Goal: Task Accomplishment & Management: Manage account settings

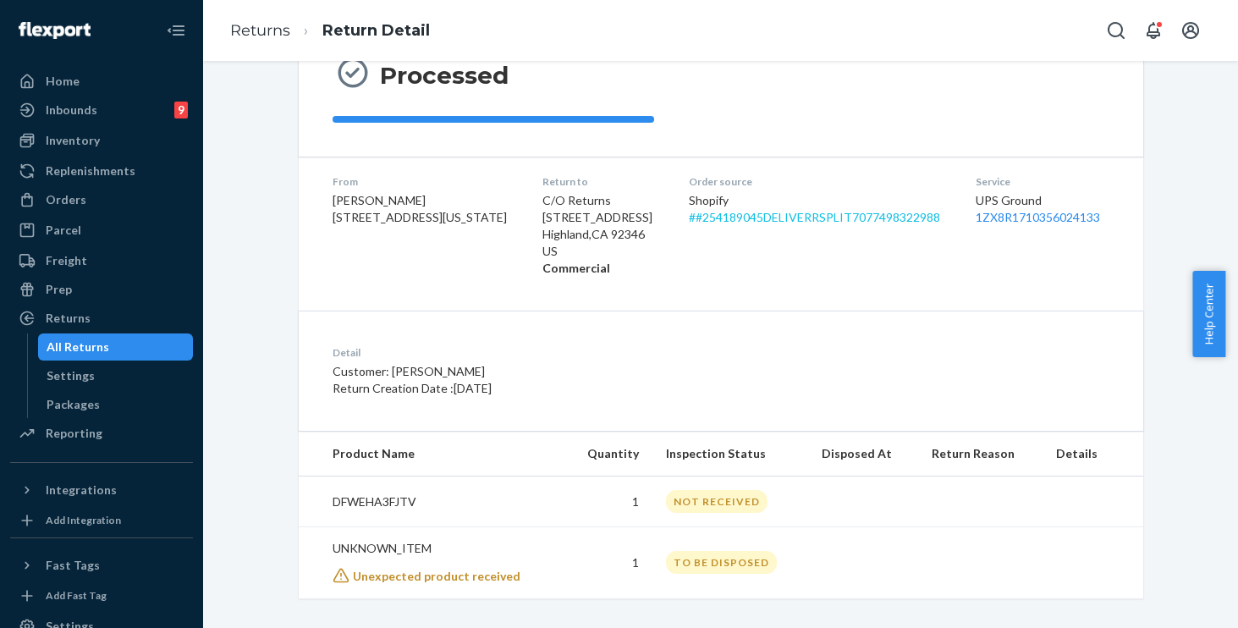
scroll to position [199, 0]
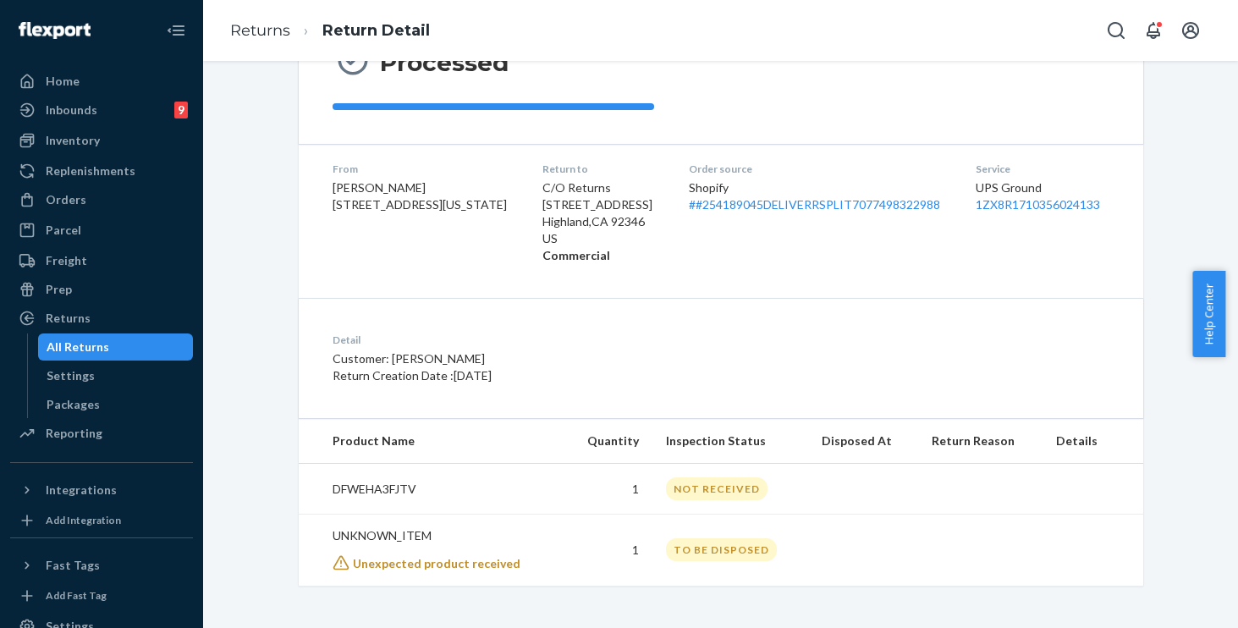
click at [333, 568] on icon at bounding box center [340, 562] width 17 height 17
click at [395, 562] on span "Unexpected product received" at bounding box center [437, 563] width 168 height 14
click at [387, 540] on p "UNKNOWN_ITEM" at bounding box center [441, 535] width 218 height 17
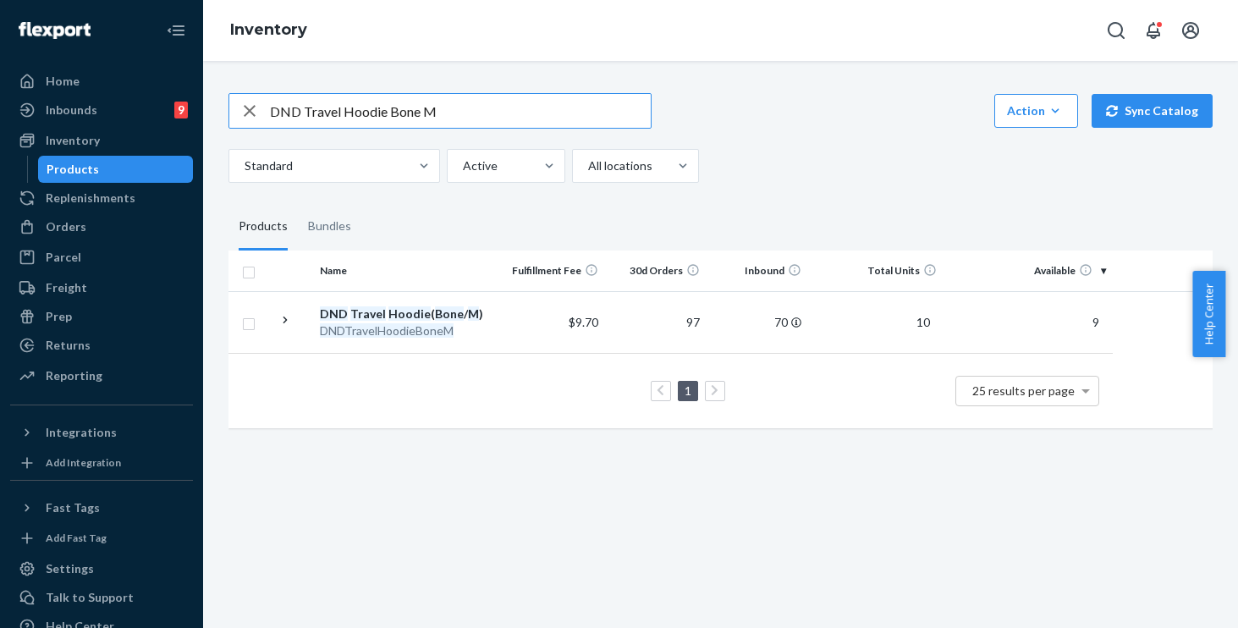
click at [476, 122] on input "DND Travel Hoodie Bone M" at bounding box center [460, 111] width 381 height 34
drag, startPoint x: 481, startPoint y: 116, endPoint x: 0, endPoint y: -3, distance: 495.1
click at [0, 0] on html "Home Inbounds 9 Shipping Plans Problems 9 Inventory Products Replenishments Ord…" at bounding box center [619, 314] width 1238 height 628
paste input "Waffle Lounge Tee Cherry Blossom / 2X"
type input "Waffle Lounge Tee Cherry Blossom / 2X"
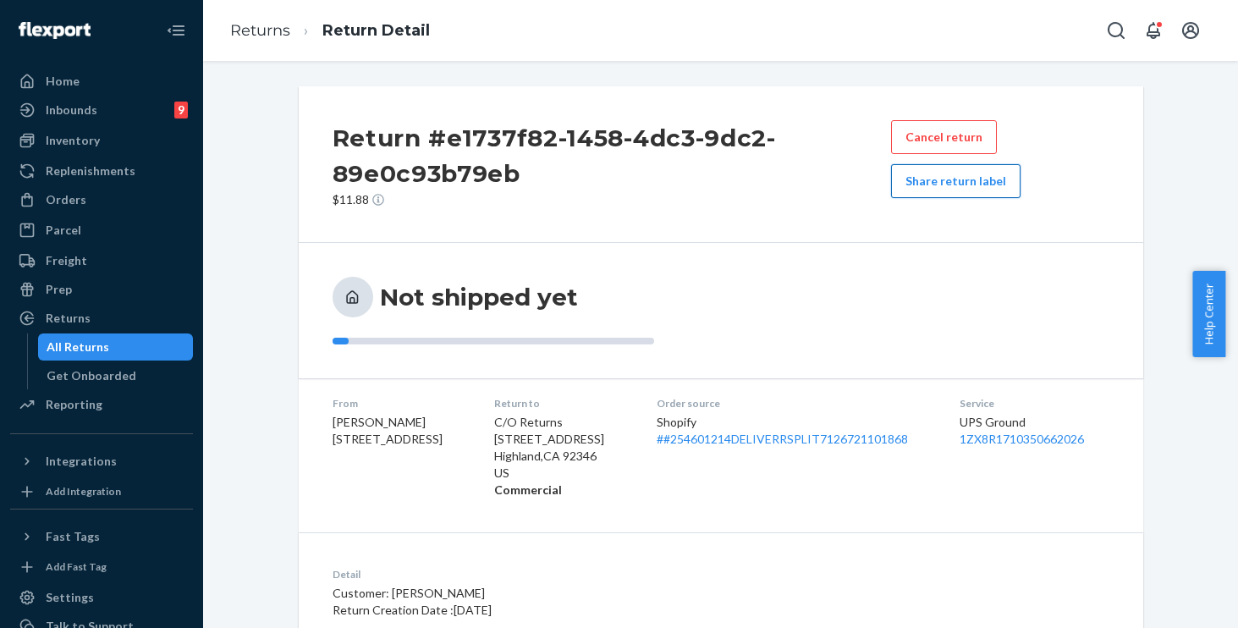
click at [941, 191] on button "Share return label" at bounding box center [955, 181] width 129 height 34
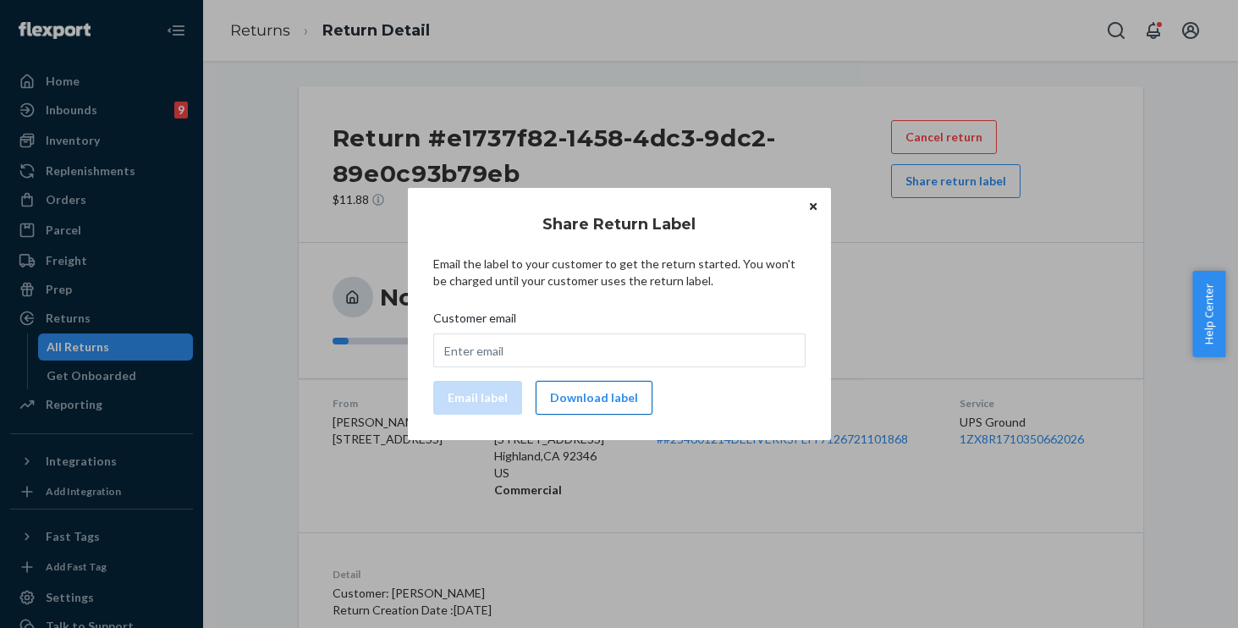
click at [596, 393] on button "Download label" at bounding box center [594, 398] width 117 height 34
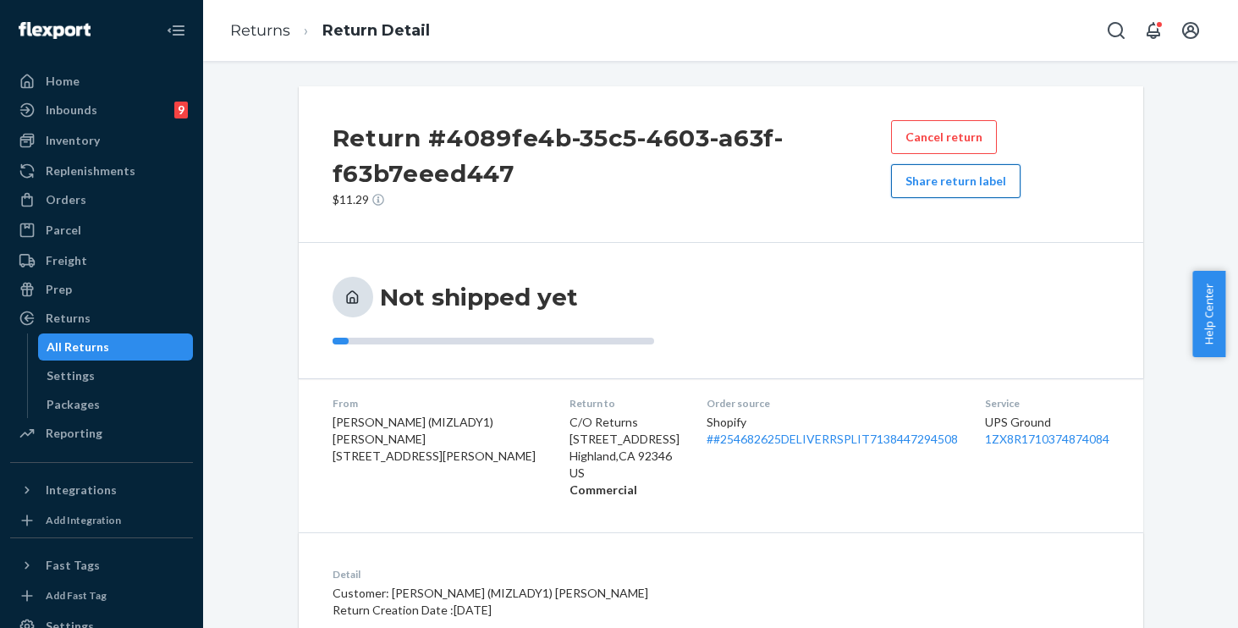
click at [942, 171] on button "Share return label" at bounding box center [955, 181] width 129 height 34
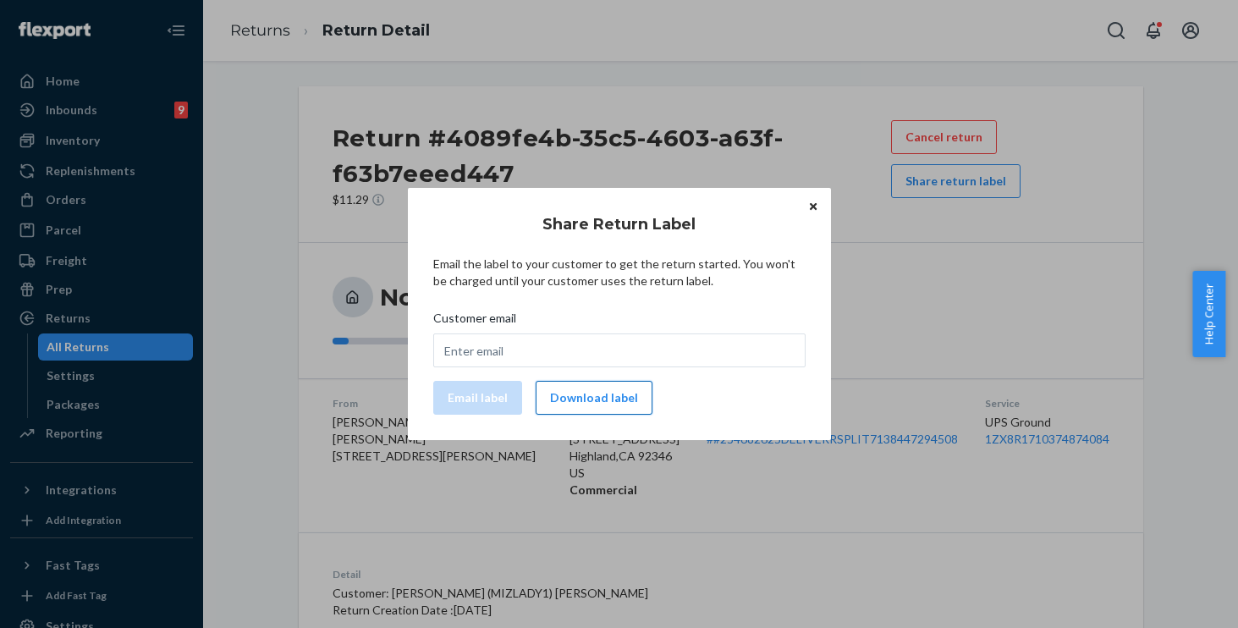
click at [606, 402] on button "Download label" at bounding box center [594, 398] width 117 height 34
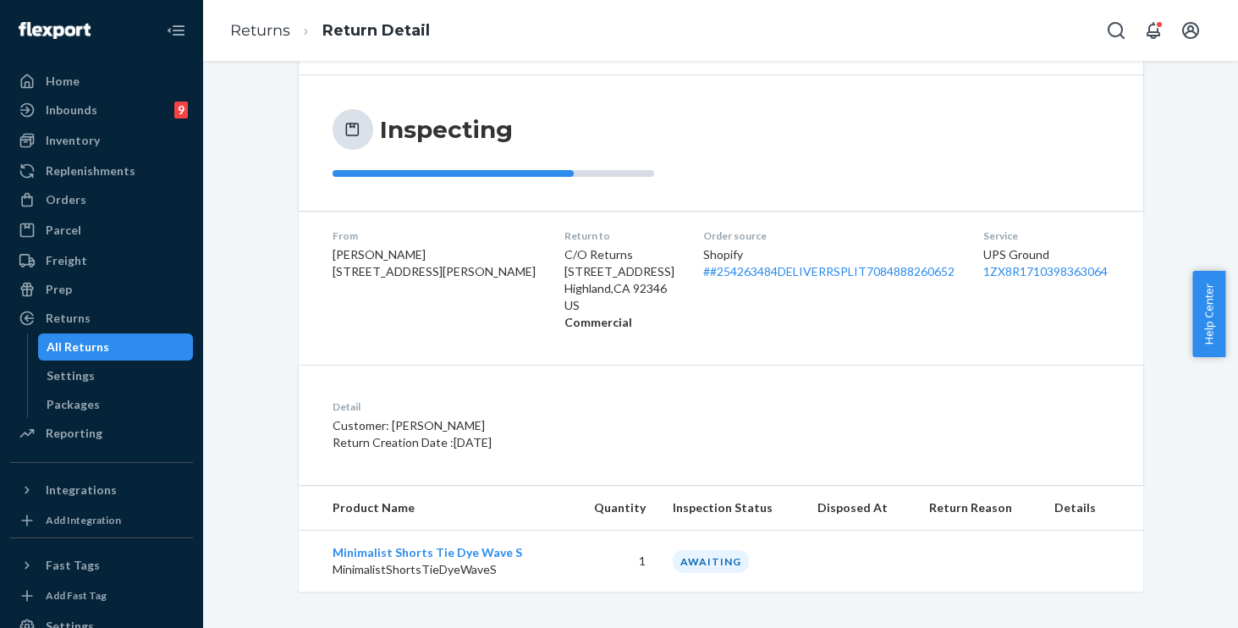
scroll to position [138, 0]
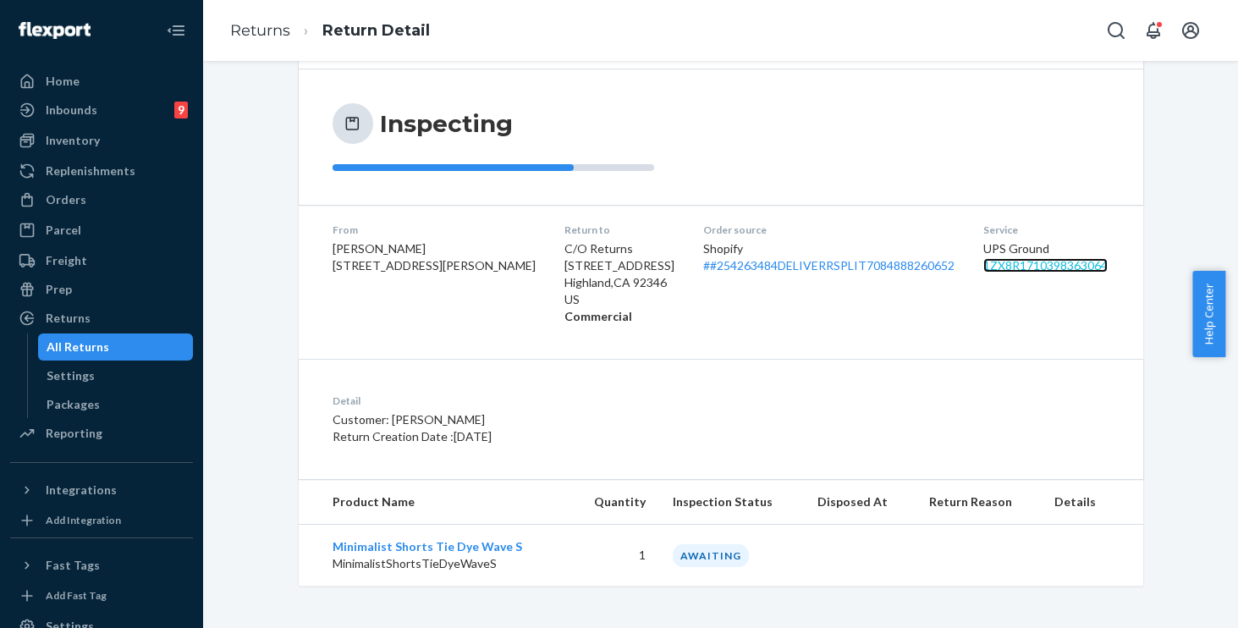
click at [1006, 266] on link "1ZX8R1710398363064" at bounding box center [1045, 265] width 124 height 14
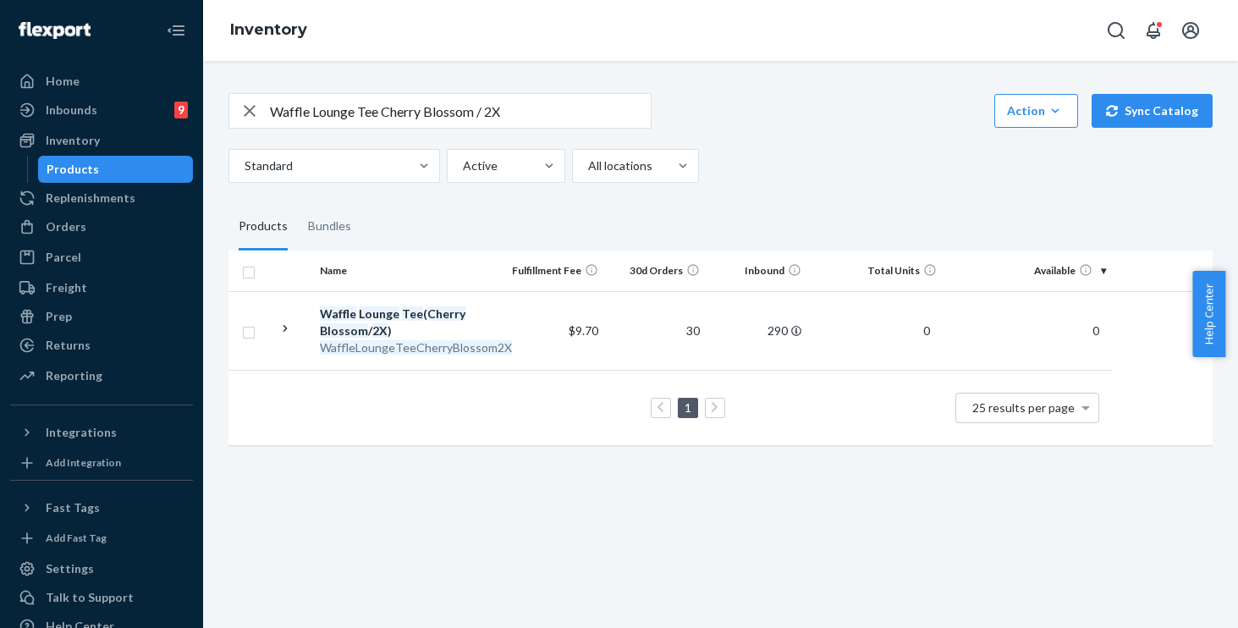
click at [525, 114] on input "Waffle Lounge Tee Cherry Blossom / 2X" at bounding box center [460, 111] width 381 height 34
drag, startPoint x: 517, startPoint y: 112, endPoint x: 157, endPoint y: 61, distance: 363.1
click at [151, 62] on div "Home Inbounds 9 Shipping Plans Problems 9 Inventory Products Replenishments Ord…" at bounding box center [619, 314] width 1238 height 628
paste input "CloudZipHoodieOrchidXS"
click at [305, 112] on input "CloudZipHoodieOrchidXS" at bounding box center [460, 111] width 381 height 34
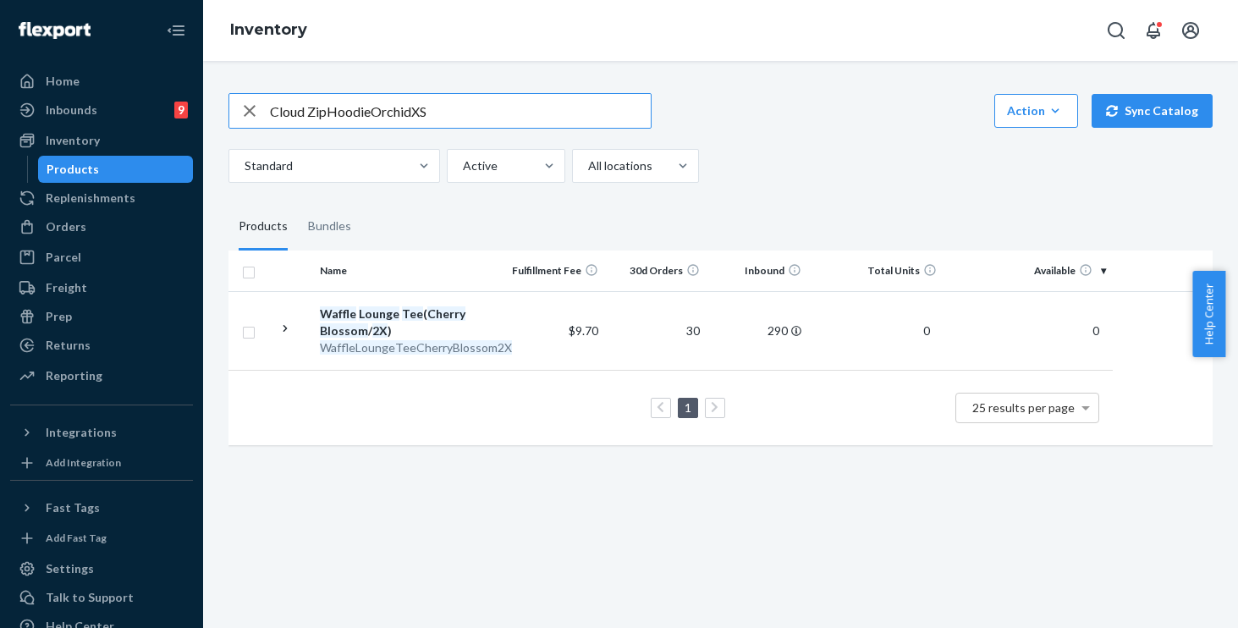
click at [327, 113] on input "Cloud ZipHoodieOrchidXS" at bounding box center [460, 111] width 381 height 34
click at [371, 113] on input "Cloud Zip HoodieOrchidXS" at bounding box center [460, 111] width 381 height 34
click at [416, 110] on input "Cloud Zip Hoodie OrchidXS" at bounding box center [460, 111] width 381 height 34
type input "Cloud Zip Hoodie Orchid XS"
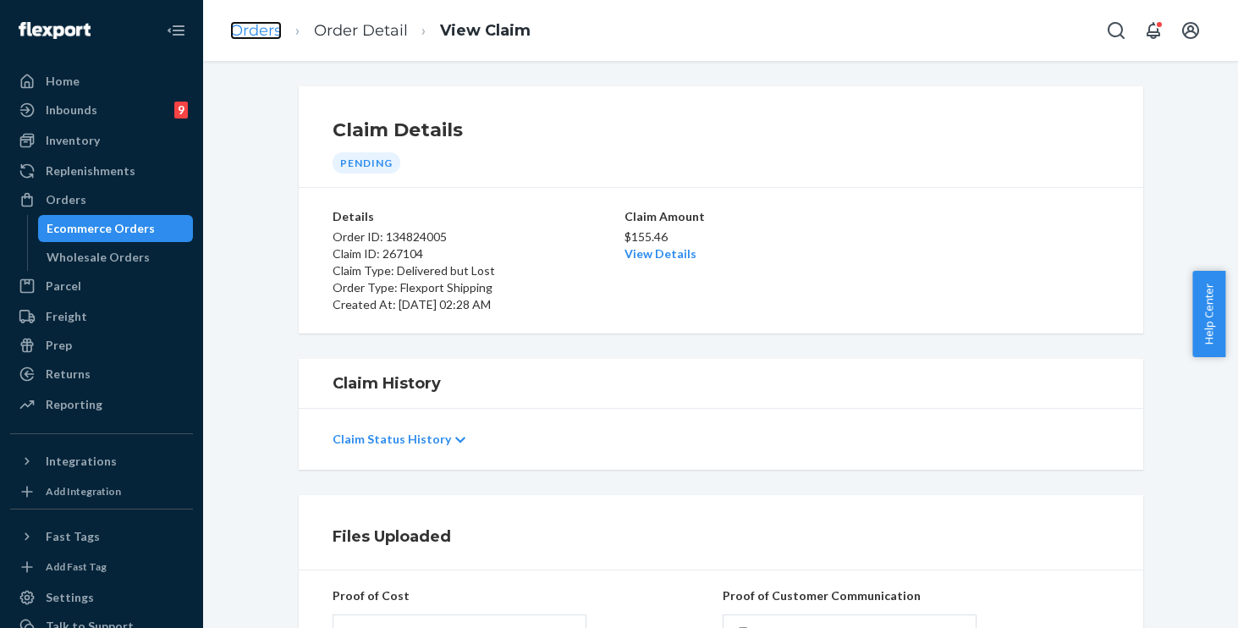
click at [260, 36] on link "Orders" at bounding box center [256, 30] width 52 height 19
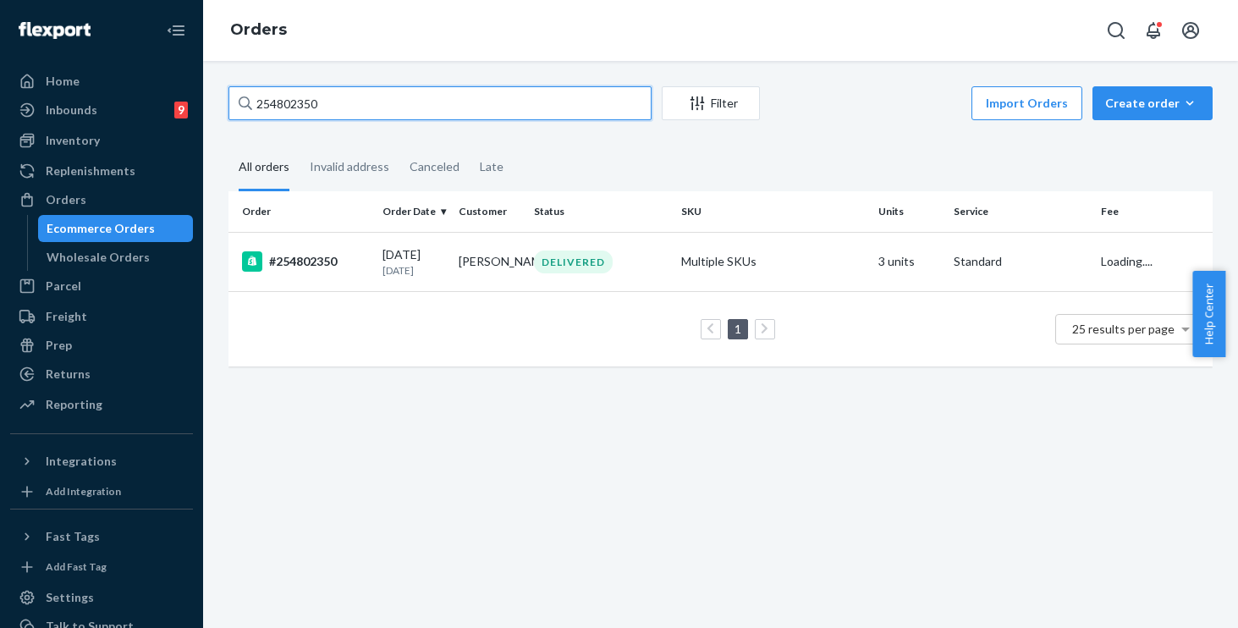
drag, startPoint x: 355, startPoint y: 107, endPoint x: 364, endPoint y: 106, distance: 8.5
click at [356, 107] on input "254802350" at bounding box center [439, 103] width 423 height 34
drag, startPoint x: 365, startPoint y: 106, endPoint x: 28, endPoint y: 62, distance: 339.6
click at [44, 65] on div "Home Inbounds 9 Shipping Plans Problems 9 Inventory Products Replenishments Ord…" at bounding box center [619, 314] width 1238 height 628
paste input "598876"
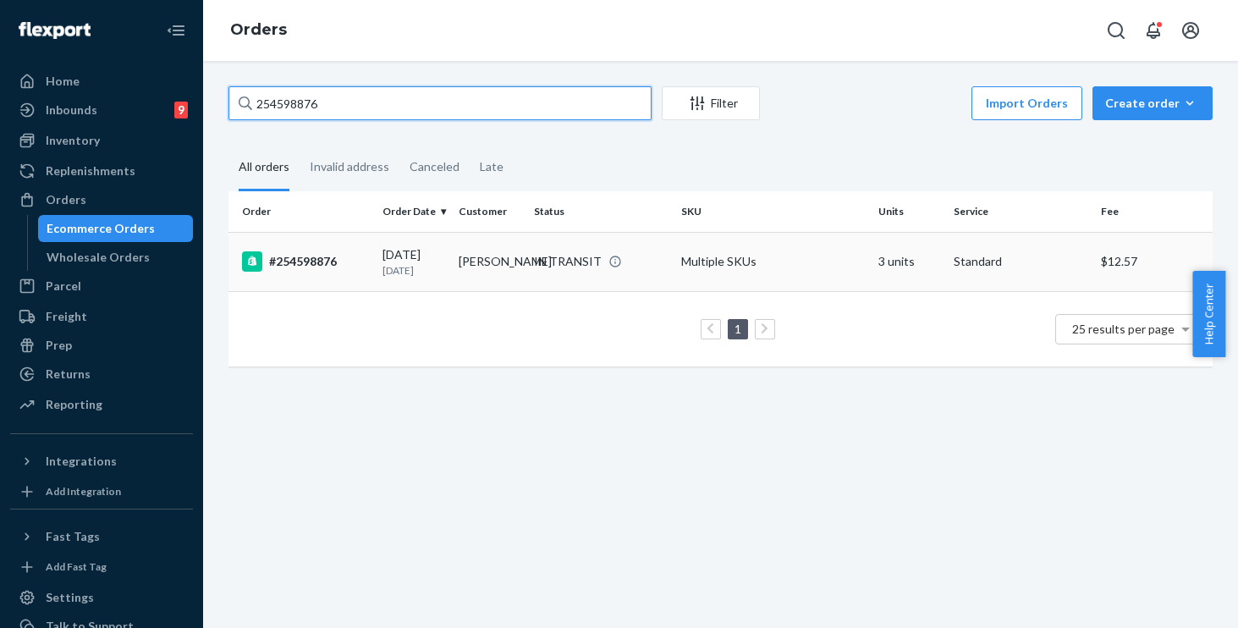
type input "254598876"
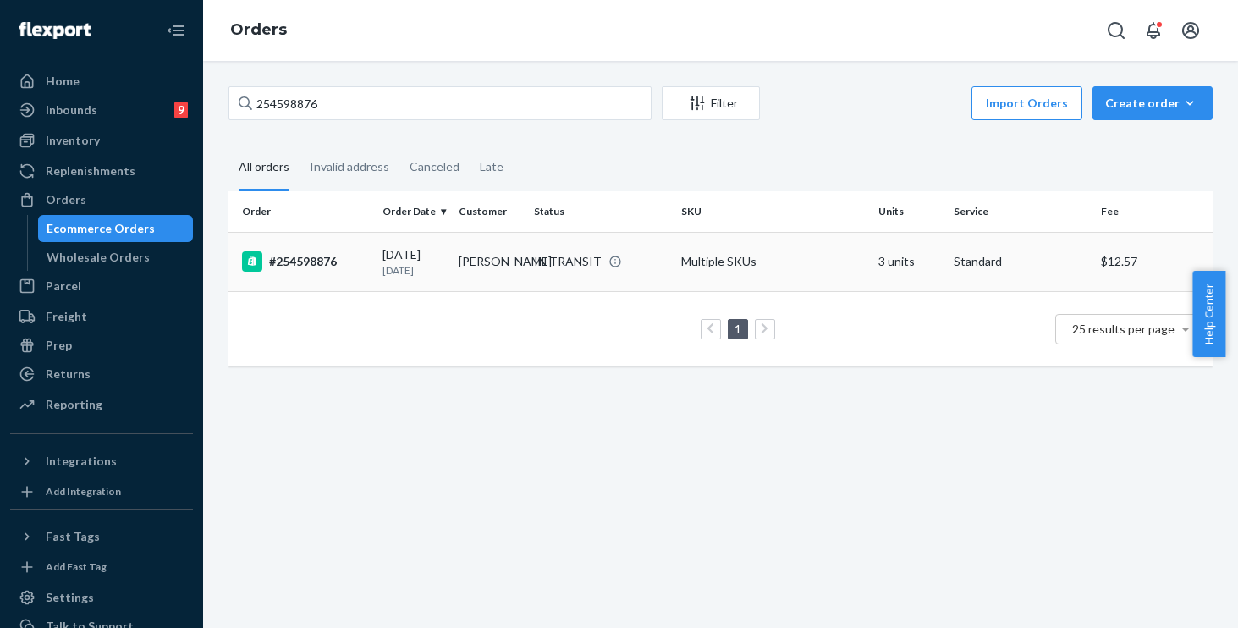
click at [838, 271] on td "Multiple SKUs" at bounding box center [772, 261] width 197 height 59
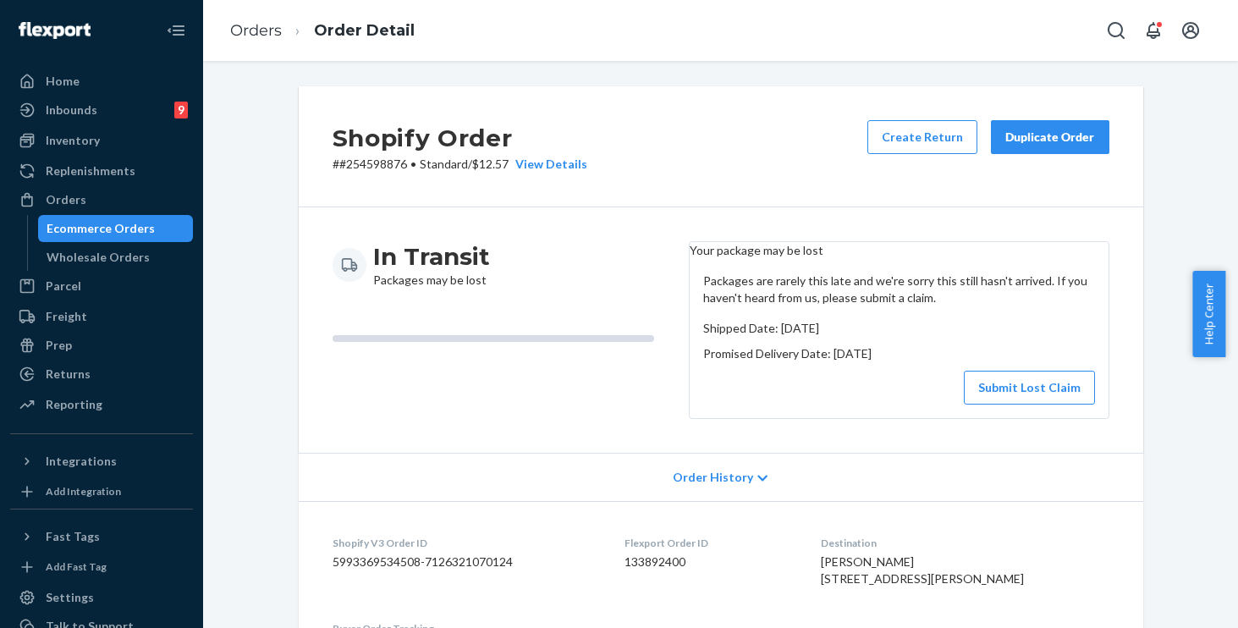
click at [1031, 140] on div "Duplicate Order" at bounding box center [1050, 137] width 90 height 17
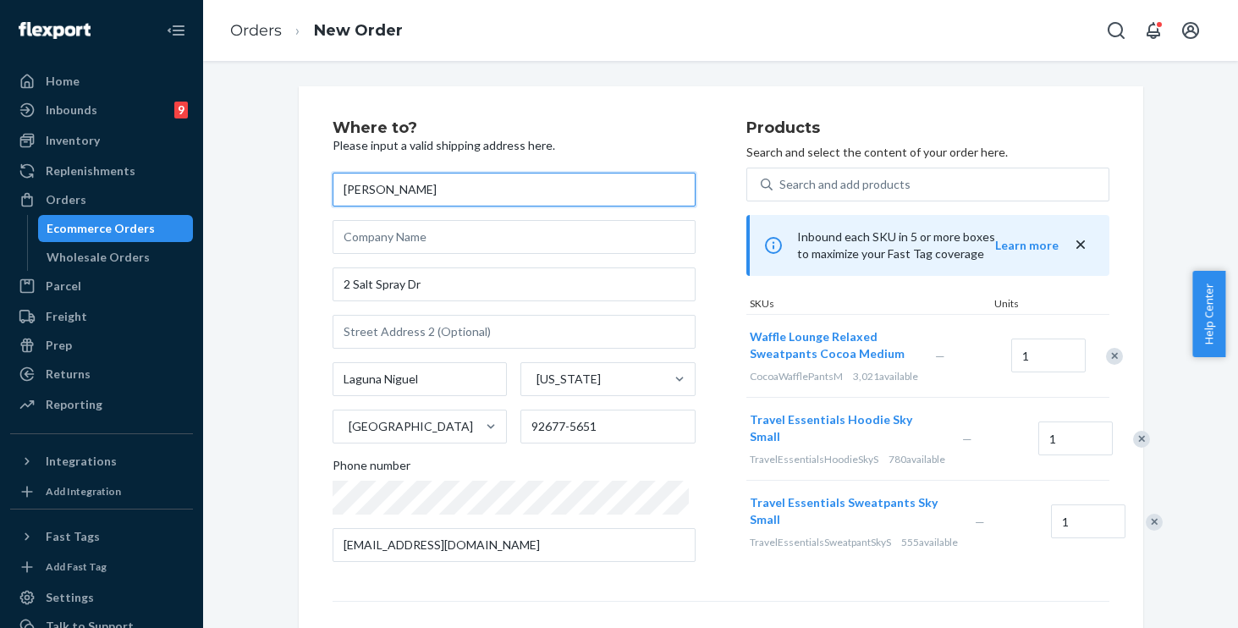
scroll to position [258, 0]
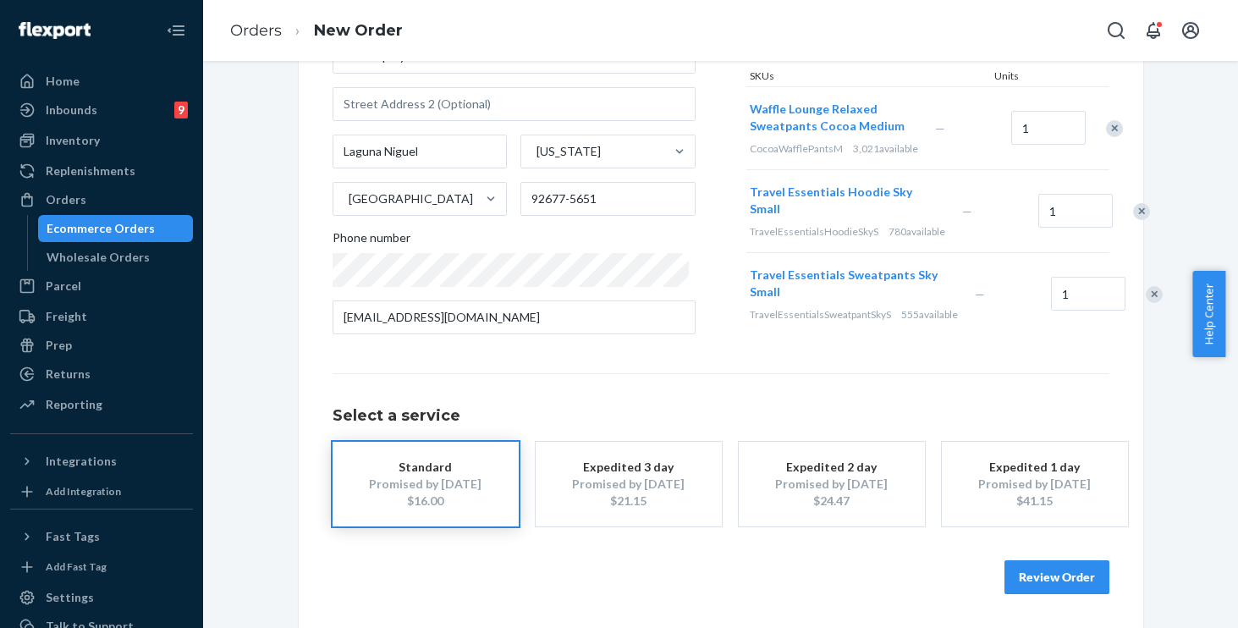
click at [1071, 578] on button "Review Order" at bounding box center [1056, 577] width 105 height 34
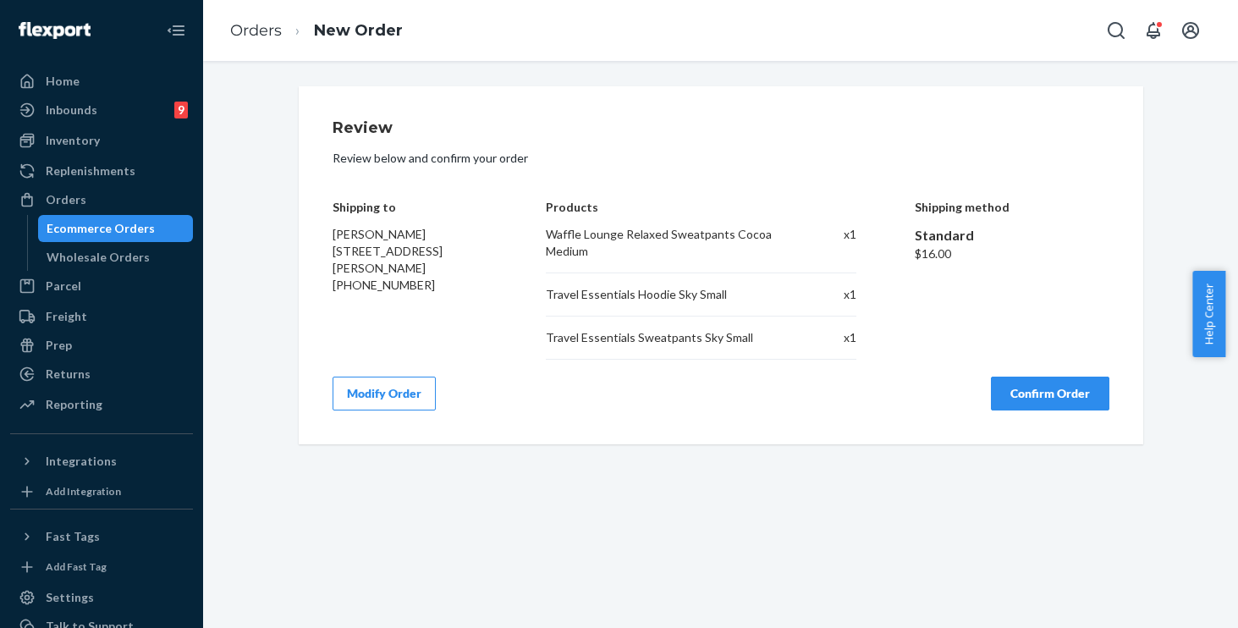
click at [1024, 399] on button "Confirm Order" at bounding box center [1050, 393] width 118 height 34
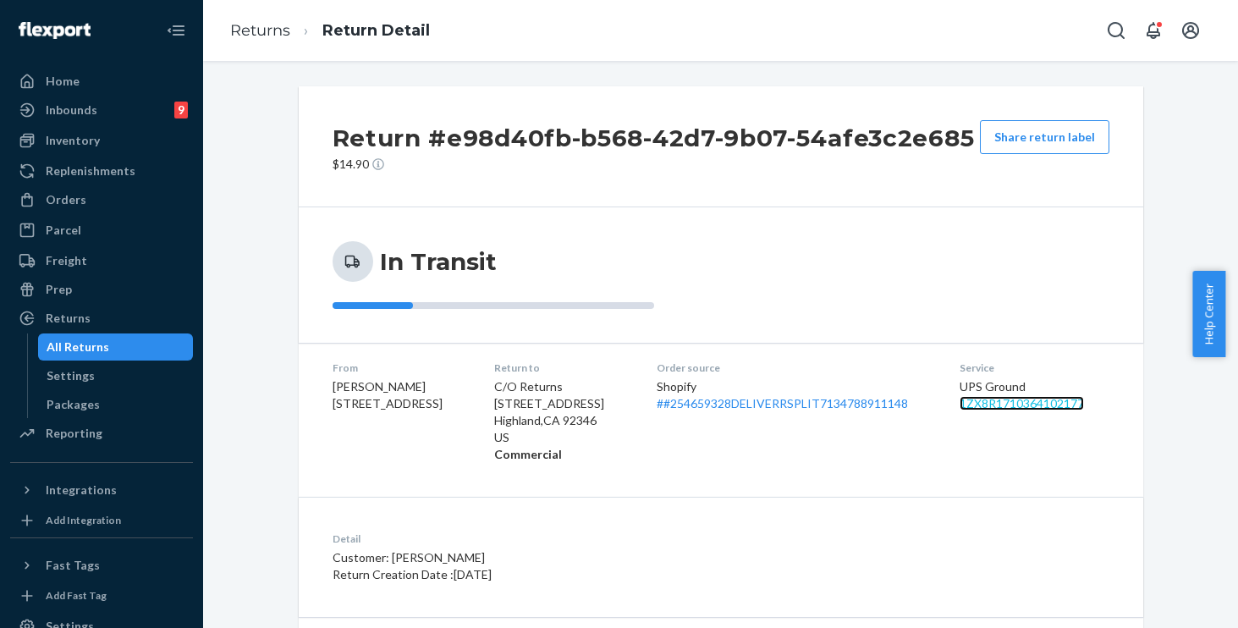
click at [1019, 404] on link "1ZX8R1710364102177" at bounding box center [1021, 403] width 124 height 14
click at [1029, 399] on link "1ZX8R1710364102177" at bounding box center [1021, 403] width 124 height 14
